Goal: Information Seeking & Learning: Learn about a topic

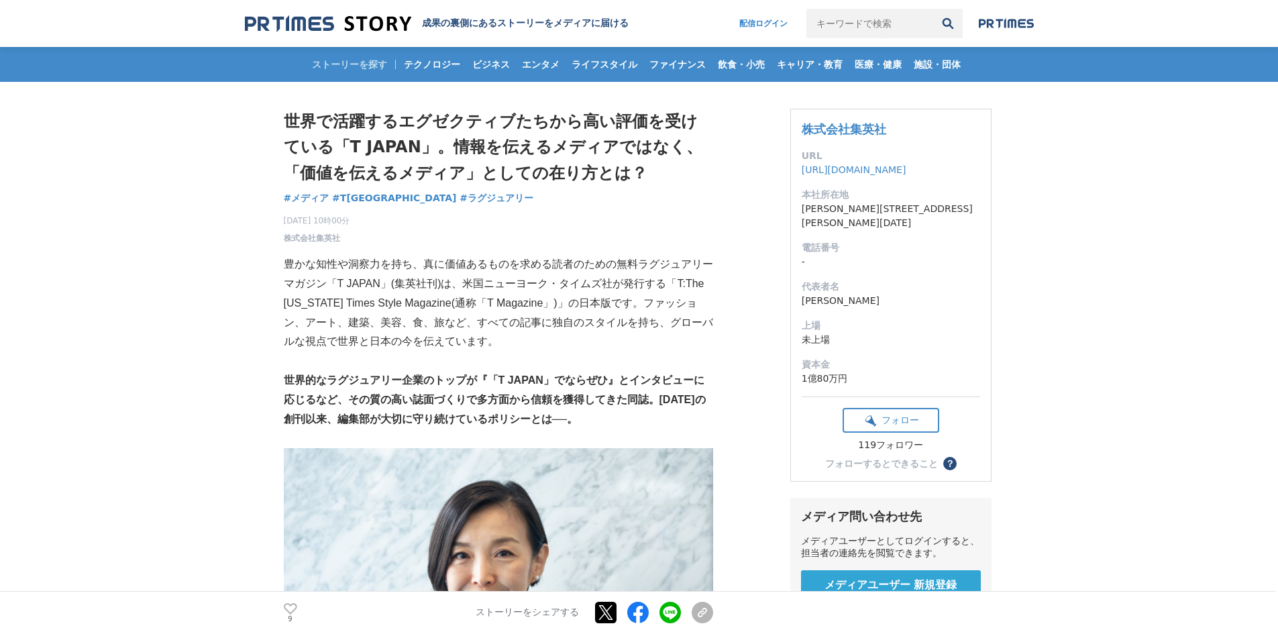
click at [629, 325] on p "豊かな知性や洞察力を持ち、真に価値あるものを求める読者のための無料ラグジュアリーマガジン「T JAPAN」(集英社刊)は、米国ニューヨーク・タイムズ社が発行す…" at bounding box center [498, 303] width 429 height 97
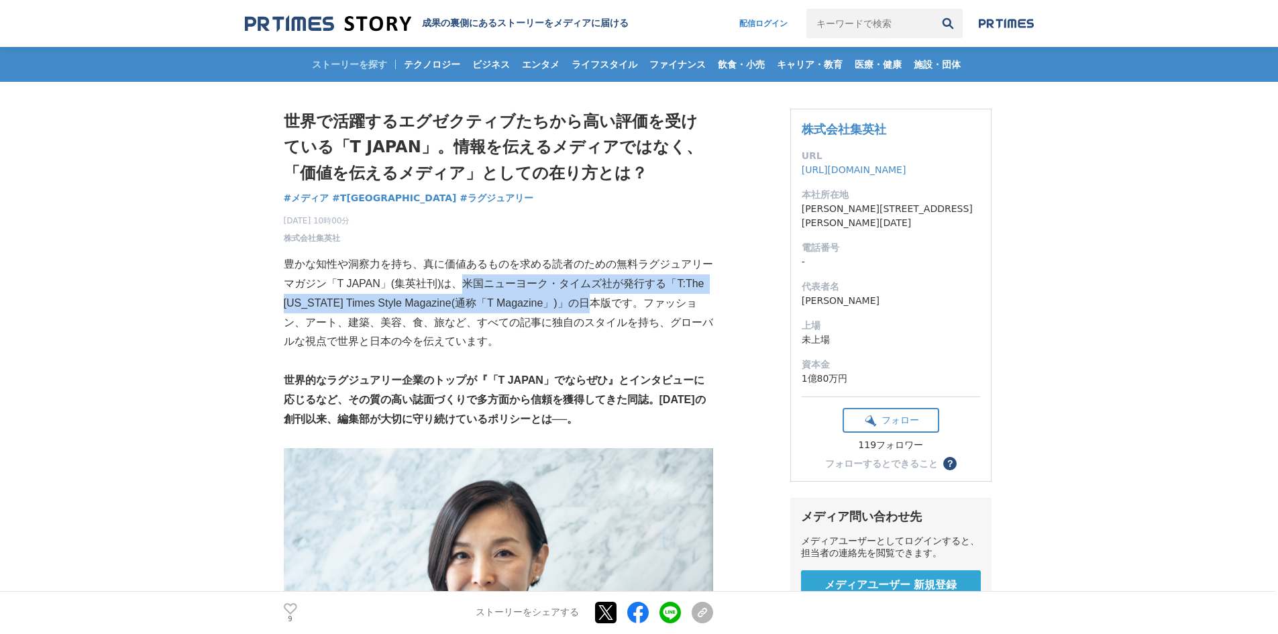
drag, startPoint x: 463, startPoint y: 282, endPoint x: 604, endPoint y: 297, distance: 141.7
click at [604, 297] on p "豊かな知性や洞察力を持ち、真に価値あるものを求める読者のための無料ラグジュアリーマガジン「T JAPAN」(集英社刊)は、米国ニューヨーク・タイムズ社が発行す…" at bounding box center [498, 303] width 429 height 97
copy p "米国ニューヨーク・タイムズ社が発行する「T:The [US_STATE] Times Style Magazine(通称「T Magazine」)」の日本版"
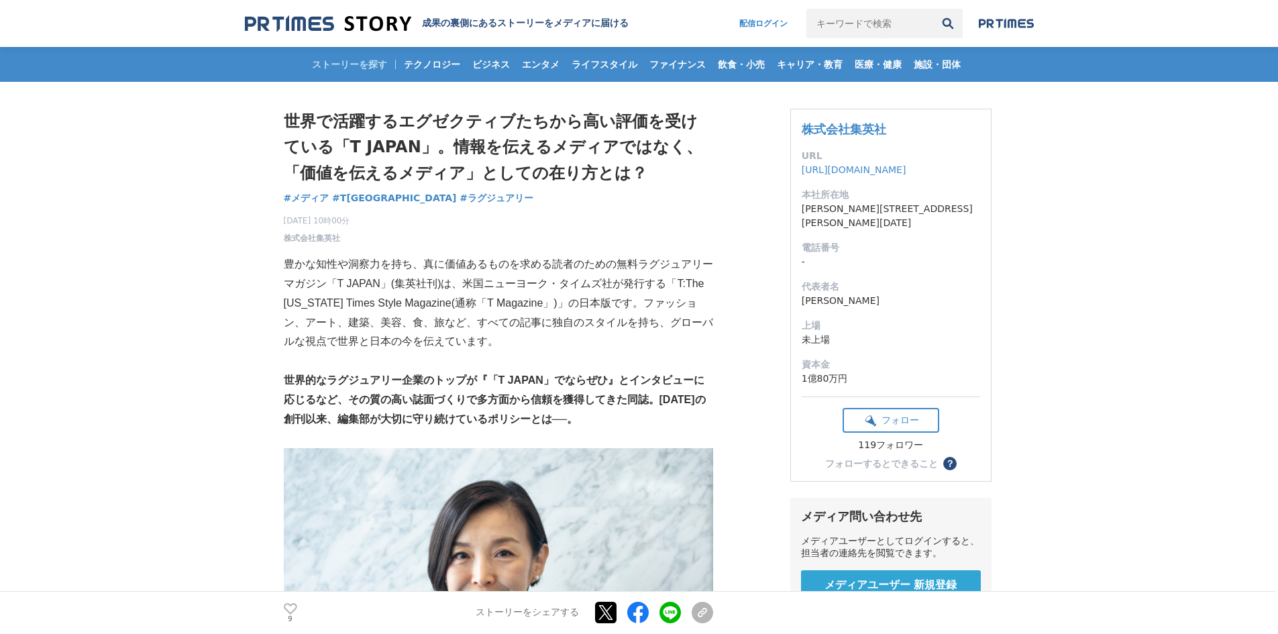
click at [404, 333] on p "豊かな知性や洞察力を持ち、真に価値あるものを求める読者のための無料ラグジュアリーマガジン「T JAPAN」(集英社刊)は、米国ニューヨーク・タイムズ社が発行す…" at bounding box center [498, 303] width 429 height 97
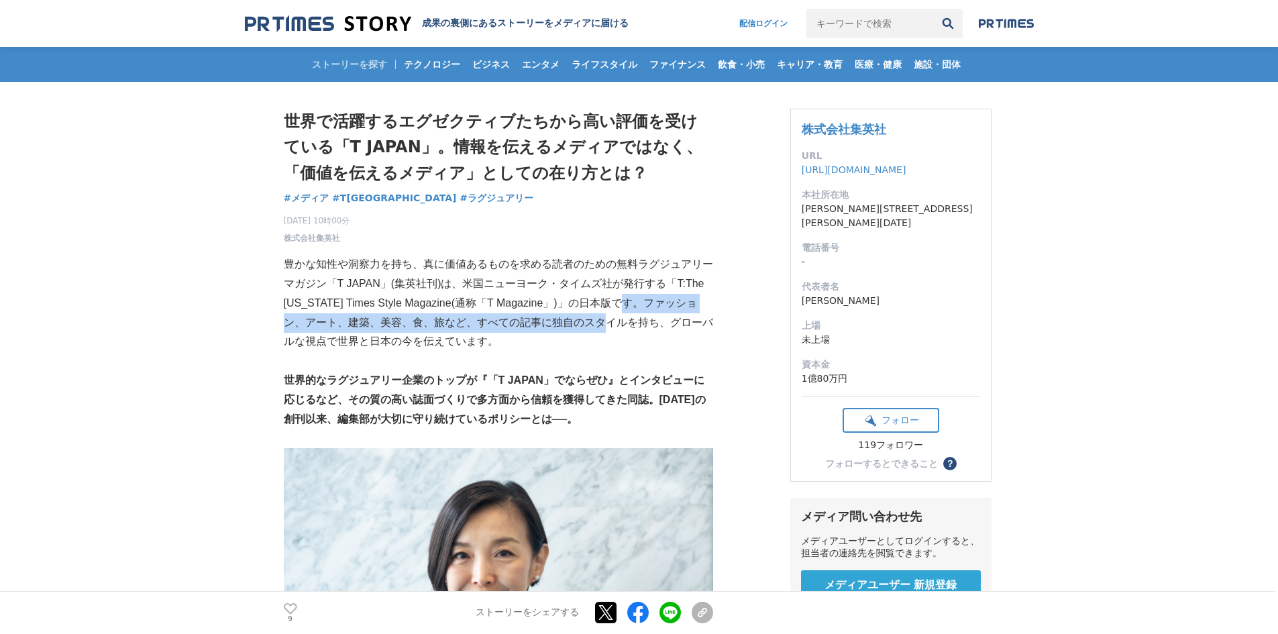
drag, startPoint x: 632, startPoint y: 304, endPoint x: 602, endPoint y: 320, distance: 33.9
click at [602, 320] on p "豊かな知性や洞察力を持ち、真に価値あるものを求める読者のための無料ラグジュアリーマガジン「T JAPAN」(集英社刊)は、米国ニューヨーク・タイムズ社が発行す…" at bounding box center [498, 303] width 429 height 97
copy p "ファッション、アート、建築、美容、食、旅など、すべての記事に独自のスタイル"
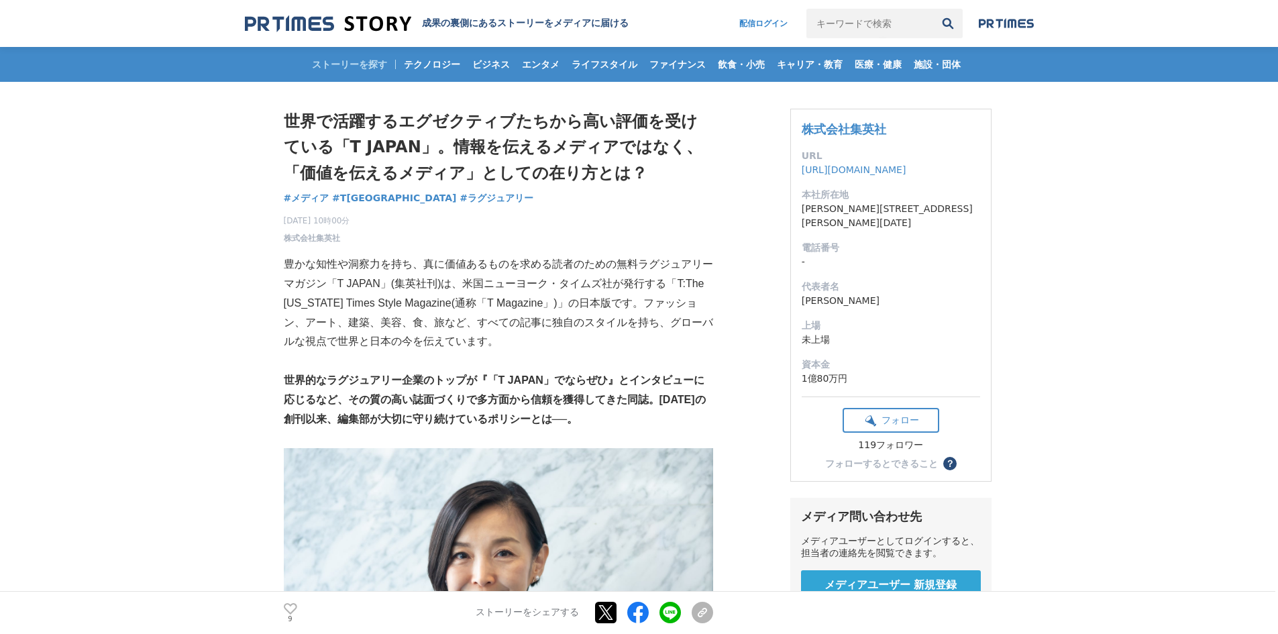
click at [598, 383] on strong "世界的なラグジュアリー企業のトップが『「T JAPAN」でならぜひ』とインタビューに応じるなど、その質の高い誌面づくりで多方面から信頼を獲得してきた同誌。[D…" at bounding box center [495, 399] width 422 height 50
drag, startPoint x: 643, startPoint y: 322, endPoint x: 502, endPoint y: 376, distance: 150.9
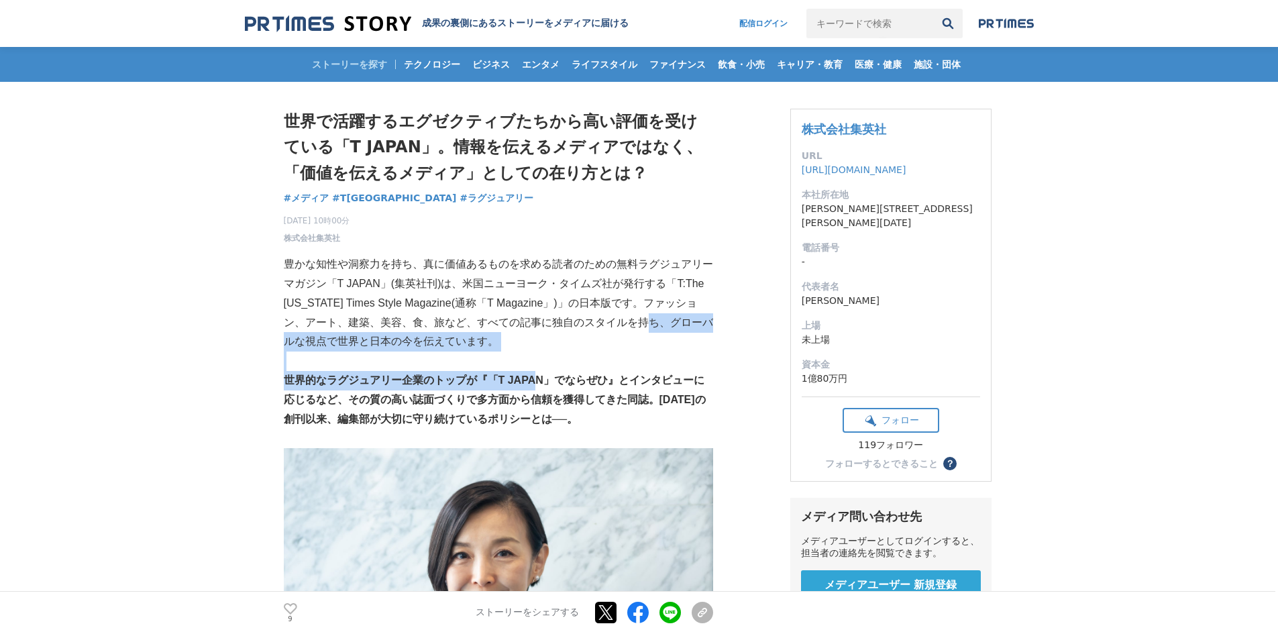
click at [510, 334] on p "豊かな知性や洞察力を持ち、真に価値あるものを求める読者のための無料ラグジュアリーマガジン「T JAPAN」(集英社刊)は、米国ニューヨーク・タイムズ社が発行す…" at bounding box center [498, 303] width 429 height 97
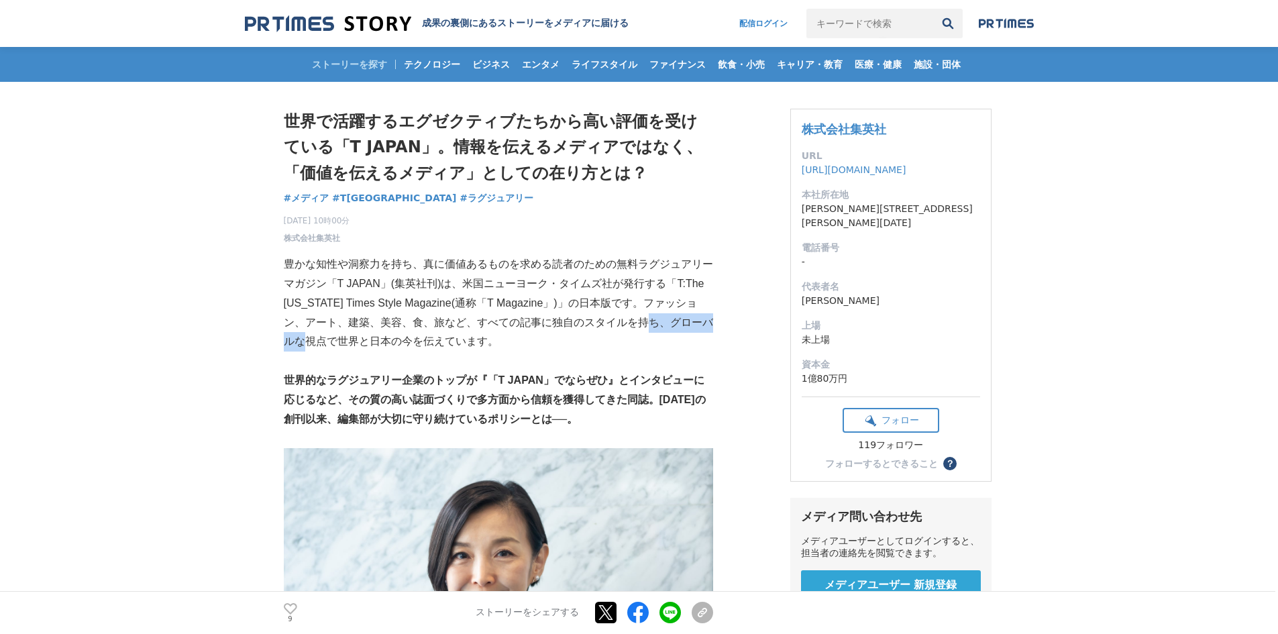
drag, startPoint x: 642, startPoint y: 319, endPoint x: 302, endPoint y: 337, distance: 339.9
click at [302, 337] on p "豊かな知性や洞察力を持ち、真に価値あるものを求める読者のための無料ラグジュアリーマガジン「T JAPAN」(集英社刊)は、米国ニューヨーク・タイムズ社が発行す…" at bounding box center [498, 303] width 429 height 97
copy p "グローバルな視点"
click at [458, 442] on p at bounding box center [498, 438] width 429 height 19
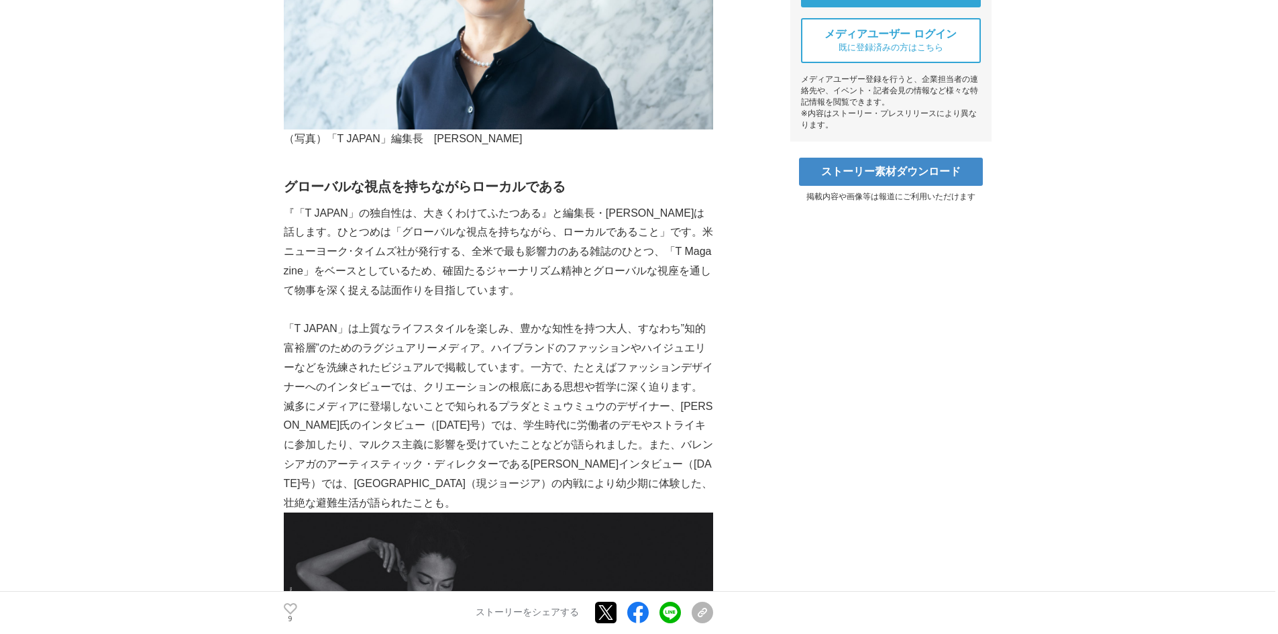
scroll to position [626, 0]
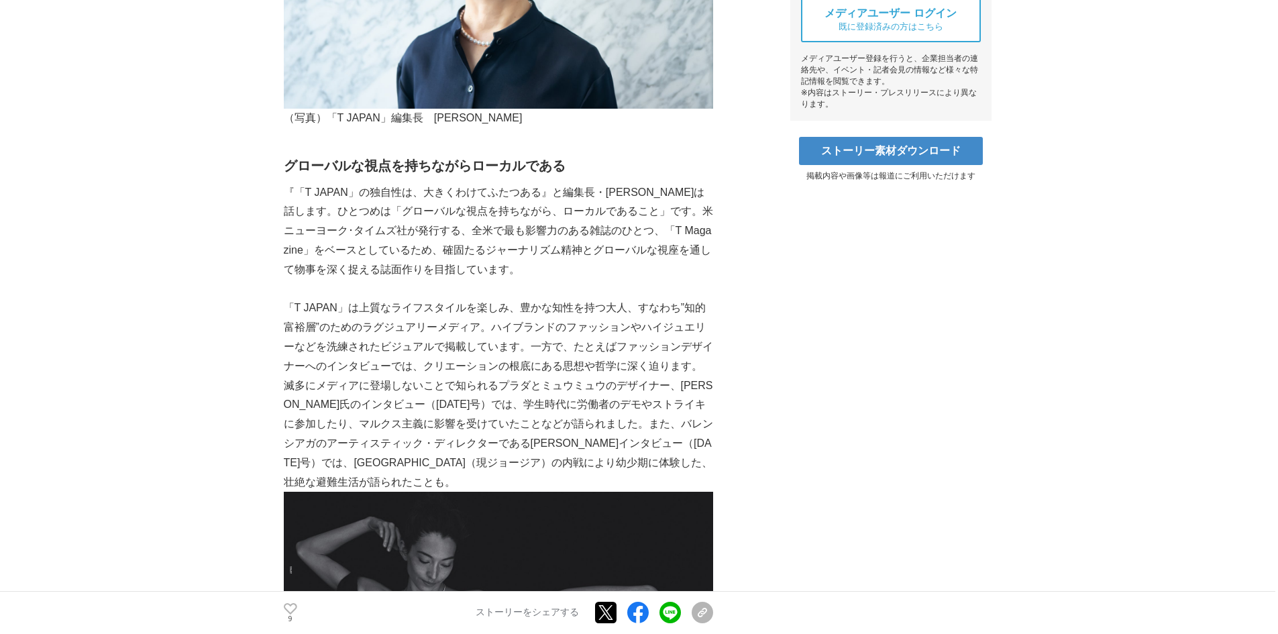
click at [343, 160] on strong "グローバルな視点を持ちながらローカルである" at bounding box center [425, 165] width 282 height 15
drag, startPoint x: 286, startPoint y: 164, endPoint x: 520, endPoint y: 159, distance: 234.1
click at [520, 159] on strong "グローバルな視点を持ちながらローカルである" at bounding box center [425, 165] width 282 height 15
copy strong "グローバルな視点を持ちながらローカル"
click at [703, 382] on p "滅多にメディアに登場しないことで知られるプラダとミュウミュウのデザイナー、[PERSON_NAME]氏のインタビュー（[DATE]号）では、学生時代に労働者の…" at bounding box center [498, 576] width 429 height 401
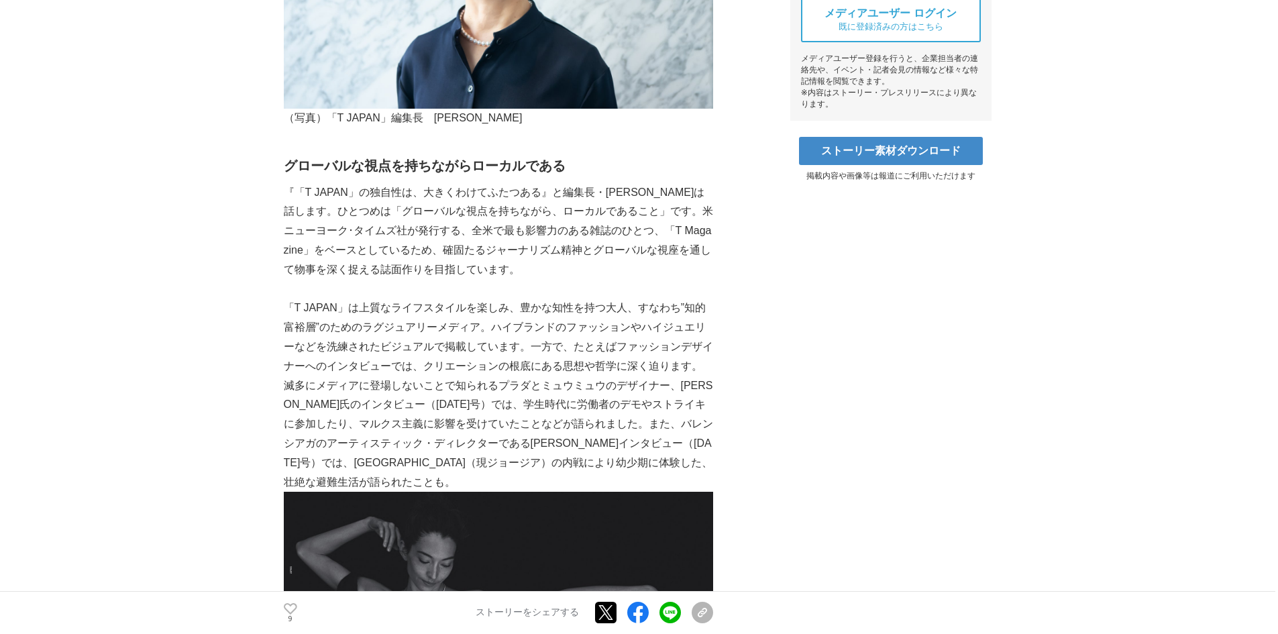
click at [512, 341] on p "「T JAPAN」は上質なライフスタイルを楽しみ、豊かな知性を持つ大人、すなわち”知的富裕層”のためのラグジュアリーメディア。ハイブランドのファッションやハイ…" at bounding box center [498, 336] width 429 height 77
drag, startPoint x: 681, startPoint y: 305, endPoint x: 611, endPoint y: 317, distance: 71.4
click at [558, 328] on p "「T JAPAN」は上質なライフスタイルを楽しみ、豊かな知性を持つ大人、すなわち”知的富裕層”のためのラグジュアリーメディア。ハイブランドのファッションやハイ…" at bounding box center [498, 336] width 429 height 77
click at [652, 308] on p "「T JAPAN」は上質なライフスタイルを楽しみ、豊かな知性を持つ大人、すなわち”知的富裕層”のためのラグジュアリーメディア。ハイブランドのファッションやハイ…" at bounding box center [498, 336] width 429 height 77
drag, startPoint x: 679, startPoint y: 306, endPoint x: 476, endPoint y: 329, distance: 203.8
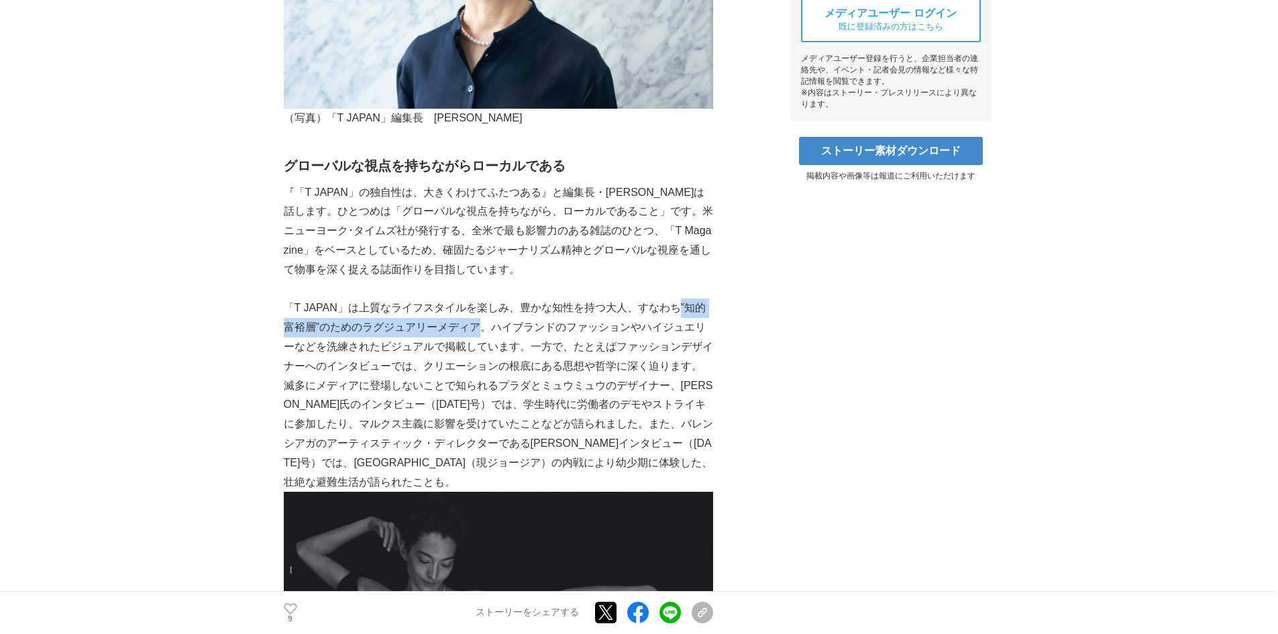
click at [476, 329] on p "「T JAPAN」は上質なライフスタイルを楽しみ、豊かな知性を持つ大人、すなわち”知的富裕層”のためのラグジュアリーメディア。ハイブランドのファッションやハイ…" at bounding box center [498, 336] width 429 height 77
copy p "”知的富裕層”のためのラグジュアリーメディア"
click at [497, 374] on p "「T JAPAN」は上質なライフスタイルを楽しみ、豊かな知性を持つ大人、すなわち”知的富裕層”のためのラグジュアリーメディア。ハイブランドのファッションやハイ…" at bounding box center [498, 336] width 429 height 77
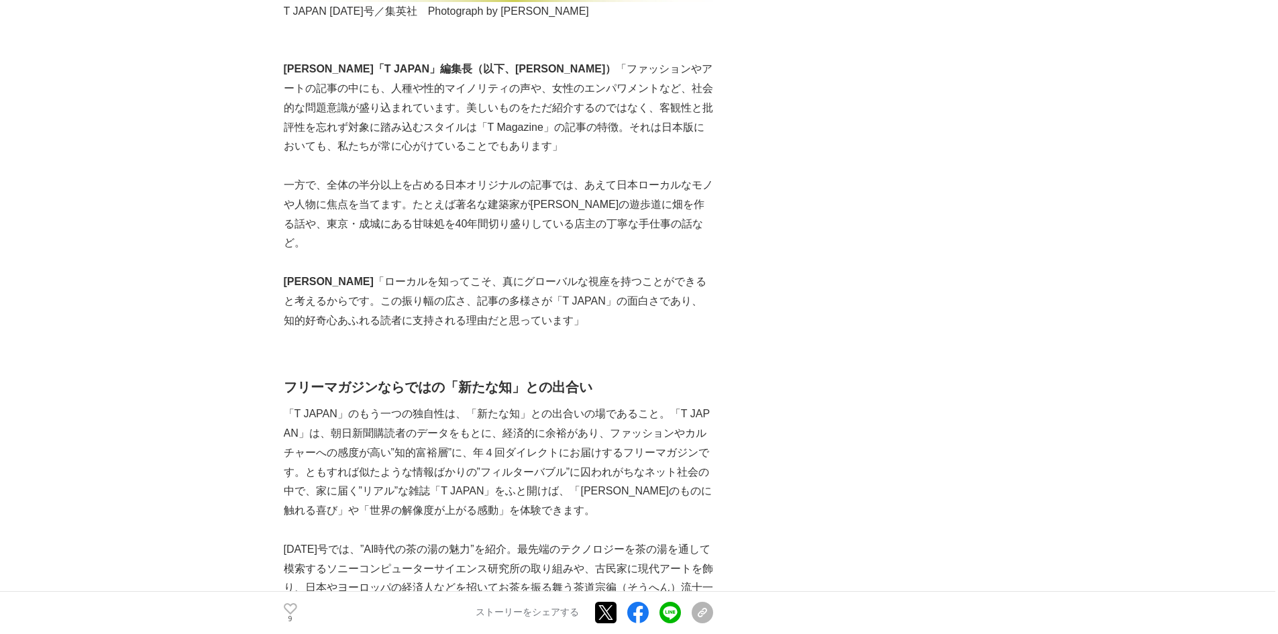
scroll to position [1878, 0]
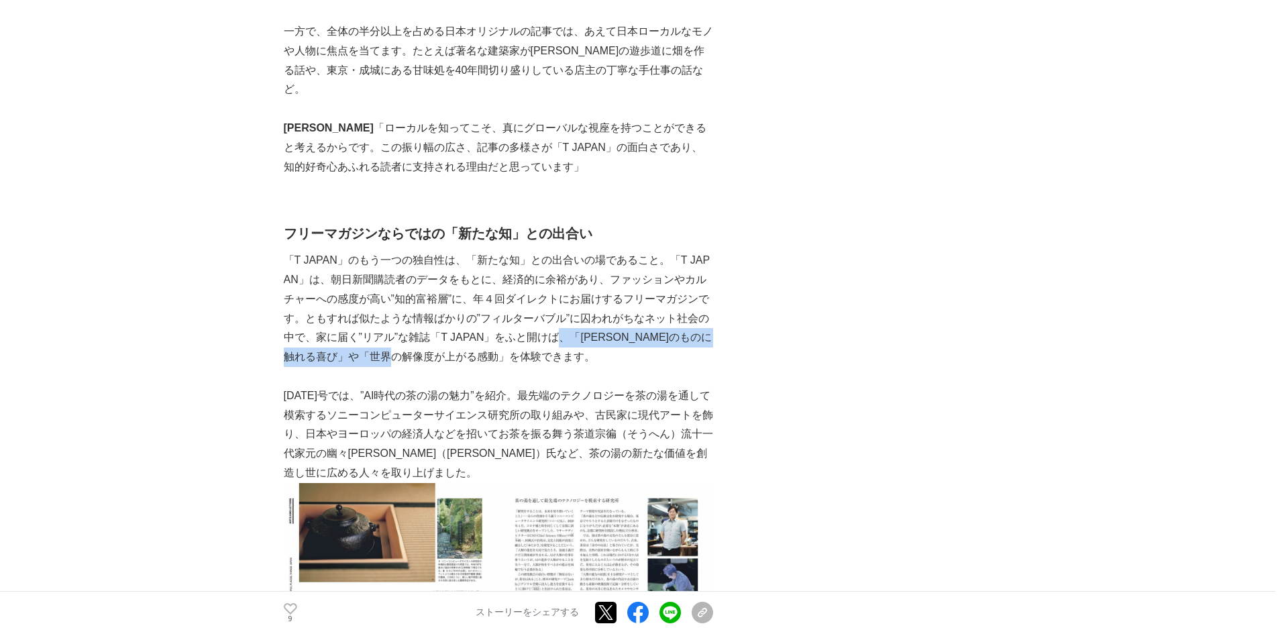
drag, startPoint x: 567, startPoint y: 318, endPoint x: 445, endPoint y: 347, distance: 125.4
click at [445, 347] on p "「T JAPAN」のもう一つの独自性は、「新たな知」との出合いの場であること。「T JAPAN」は、朝日新聞購読者のデータをもとに、経済的に余裕があり、ファッ…" at bounding box center [498, 309] width 429 height 116
copy p "、「[PERSON_NAME]のものに触れる喜び」や「世界の解像度が上がる感動」"
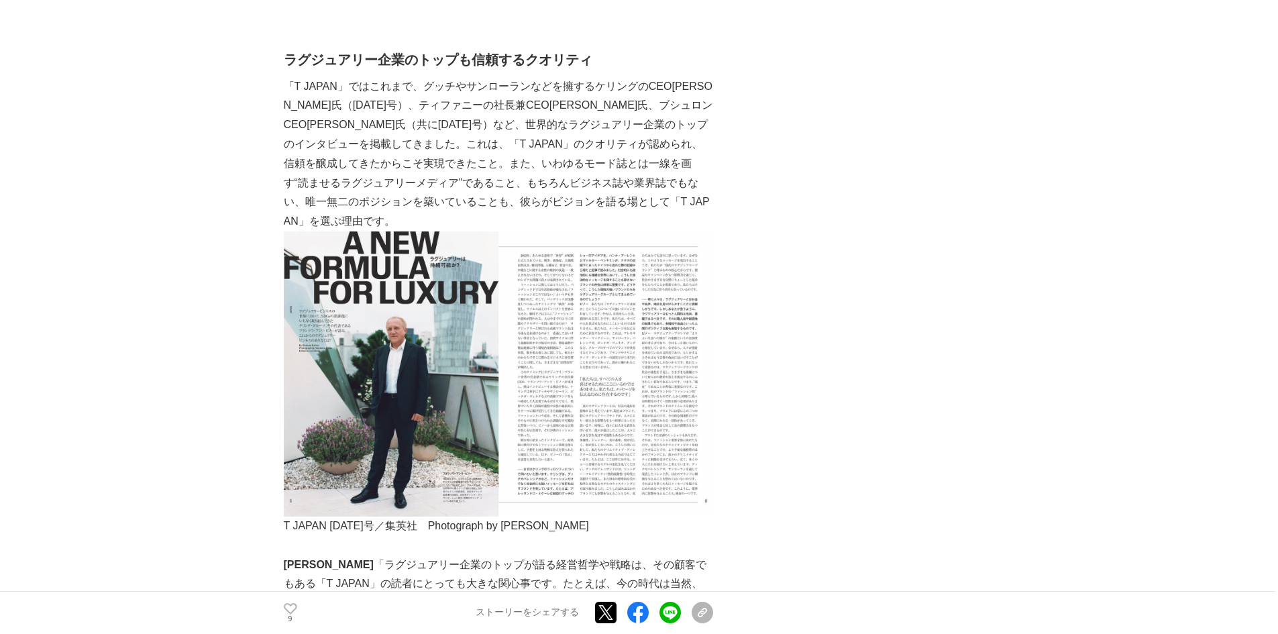
scroll to position [2973, 0]
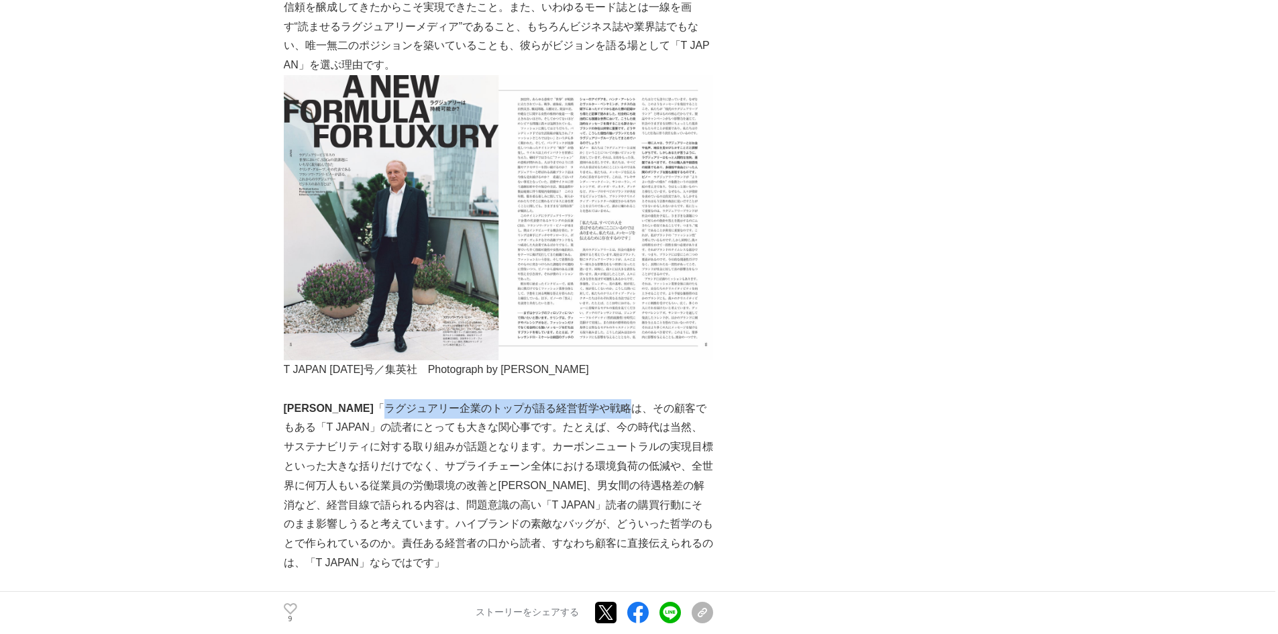
drag, startPoint x: 323, startPoint y: 390, endPoint x: 562, endPoint y: 382, distance: 238.9
click at [562, 399] on p "[PERSON_NAME]　 「ラグジュアリー企業のトップが語る経営哲学や戦略は、その顧客でもある「T JAPAN」の読者にとっても大きな関心事です。たとえば…" at bounding box center [498, 486] width 429 height 174
copy p "ラグジュアリー企業のトップが語る経営哲学や戦略"
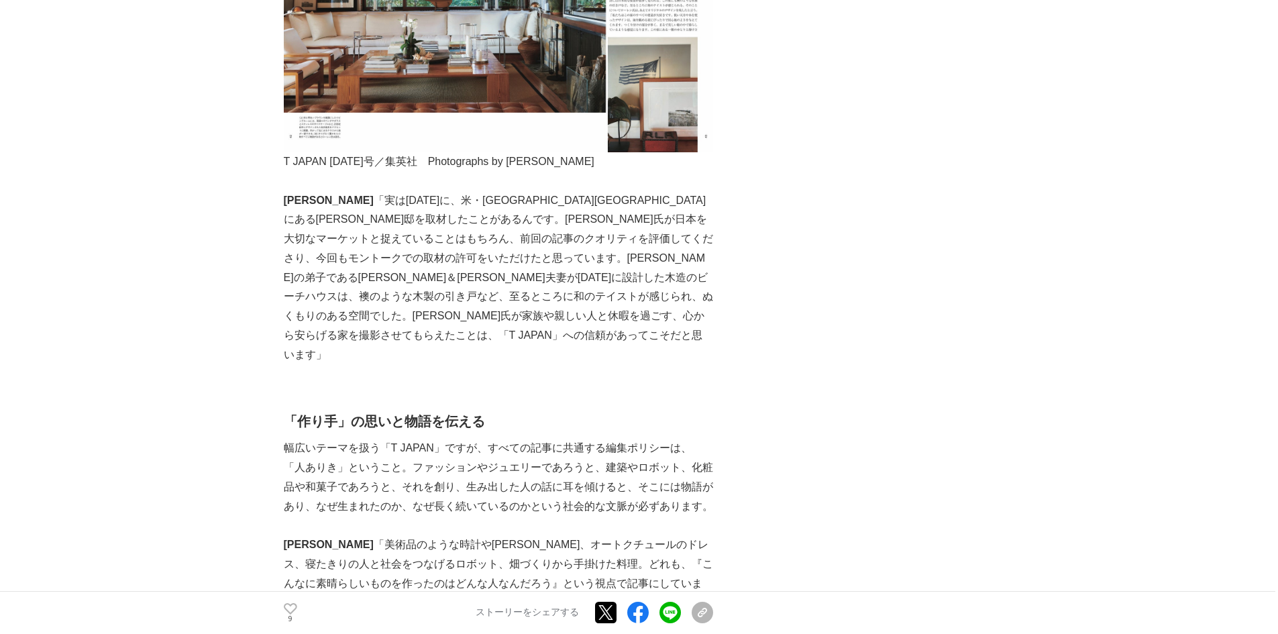
scroll to position [3912, 0]
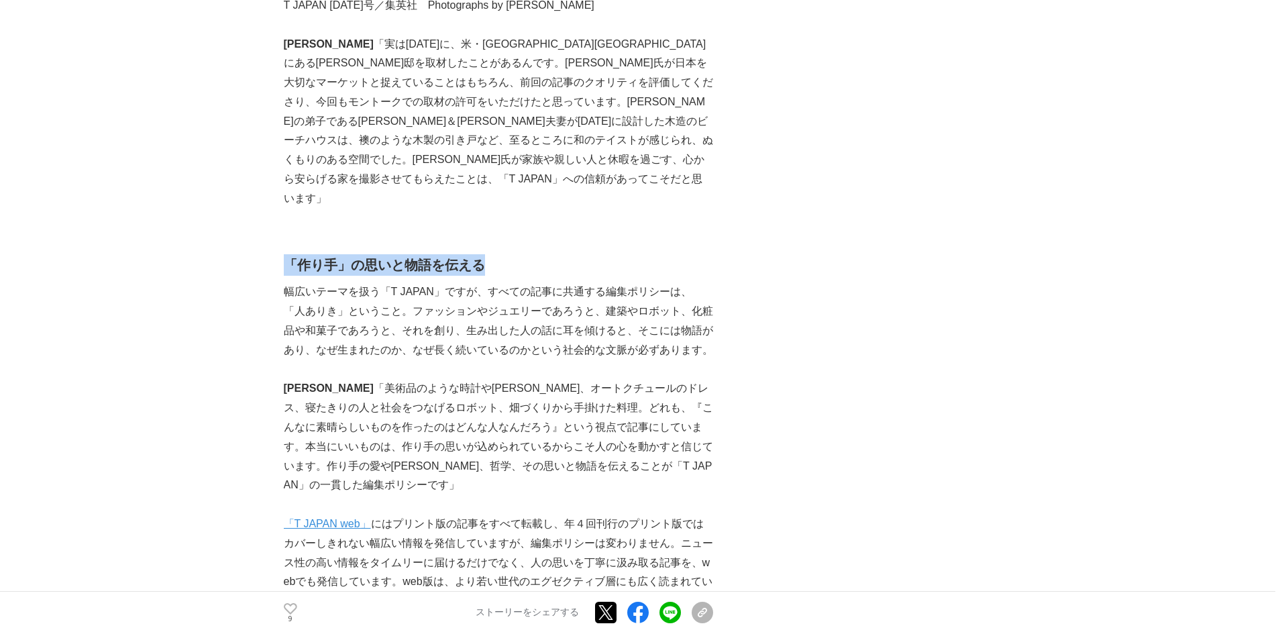
drag, startPoint x: 481, startPoint y: 221, endPoint x: 286, endPoint y: 224, distance: 194.5
click at [287, 258] on strong "「作り手」の思いと物語を伝える" at bounding box center [384, 265] width 201 height 15
copy strong "「作り手」の思いと物語を伝える"
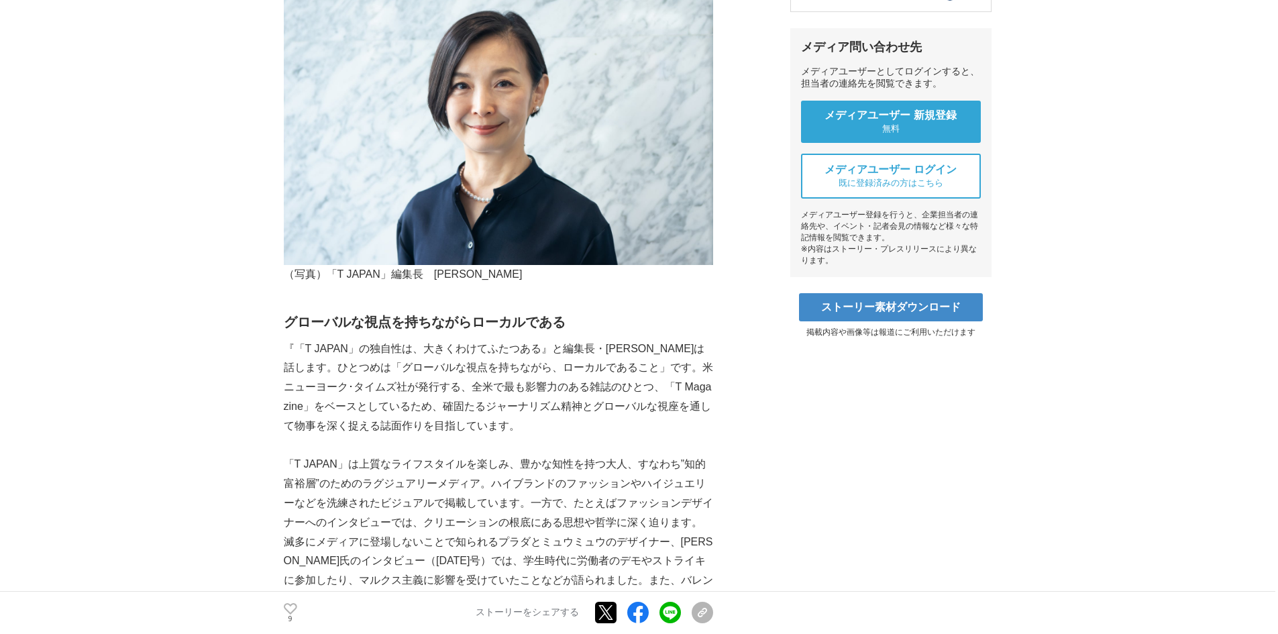
scroll to position [0, 0]
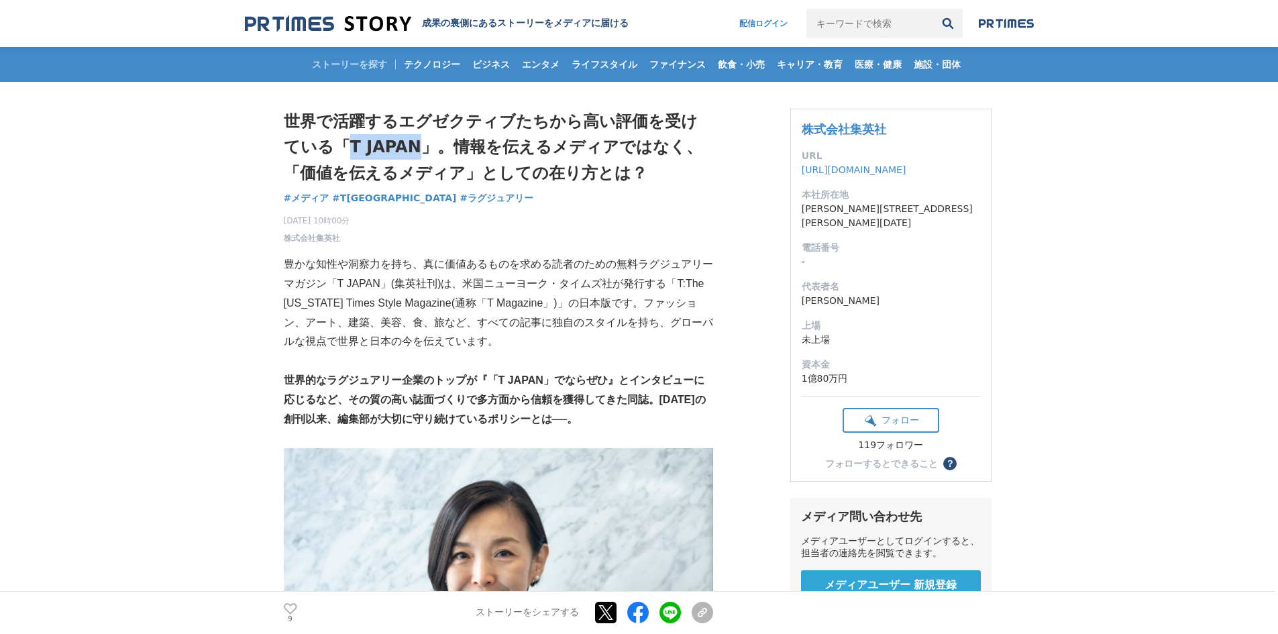
drag, startPoint x: 327, startPoint y: 148, endPoint x: 402, endPoint y: 141, distance: 75.4
click at [402, 141] on h1 "世界で活躍するエグゼクティブたちから高い評価を受けている「T JAPAN」。情報を伝えるメディアではなく、「価値を伝えるメディア」としての在り方とは？" at bounding box center [498, 147] width 429 height 77
copy h1 "T [GEOGRAPHIC_DATA]"
